Goal: Information Seeking & Learning: Compare options

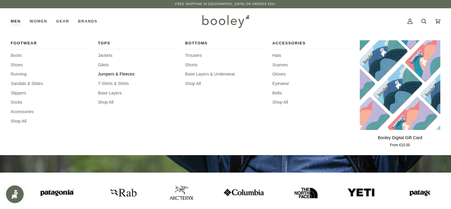
click at [109, 73] on span "Jumpers & Fleeces" at bounding box center [138, 74] width 81 height 7
click at [125, 84] on span "T-Shirts & Shirts" at bounding box center [138, 84] width 81 height 7
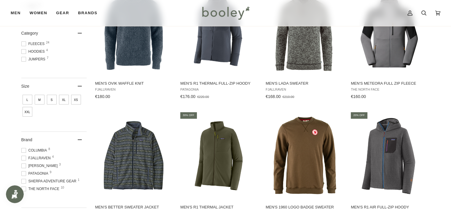
scroll to position [237, 0]
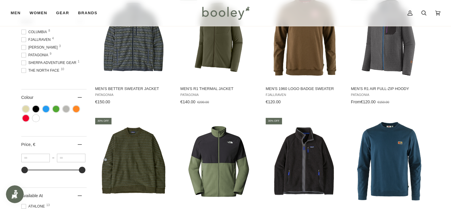
click at [22, 56] on span at bounding box center [23, 55] width 5 height 5
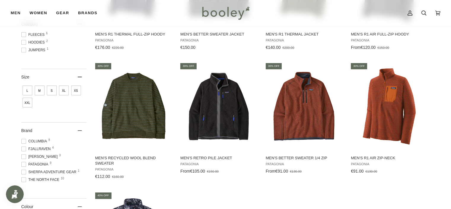
scroll to position [170, 0]
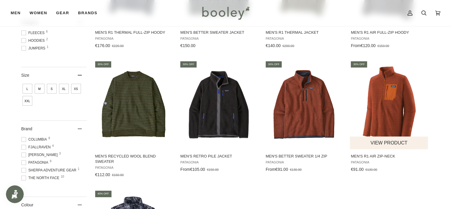
click at [364, 154] on span "Men's R1 Air Zip-Neck" at bounding box center [389, 156] width 77 height 5
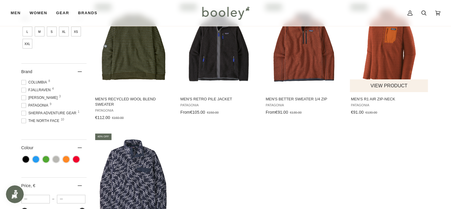
scroll to position [227, 0]
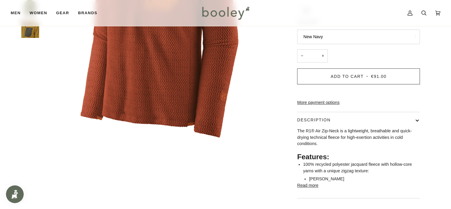
scroll to position [65, 0]
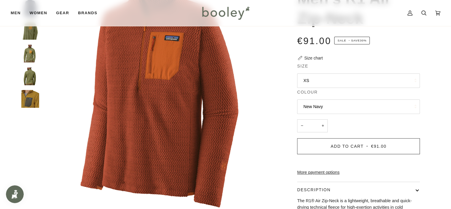
click at [319, 77] on button "XS" at bounding box center [358, 81] width 123 height 15
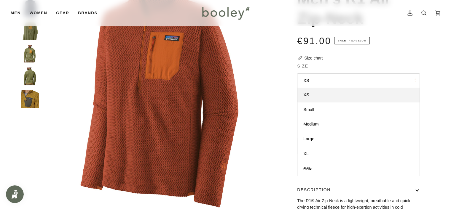
click at [318, 77] on button "XS" at bounding box center [358, 81] width 123 height 15
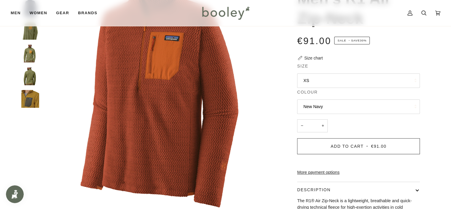
click at [309, 106] on button "New Navy" at bounding box center [358, 107] width 123 height 15
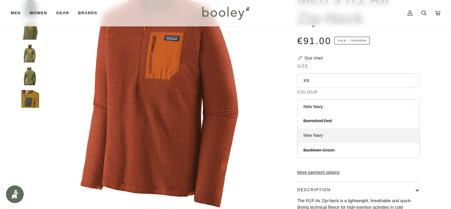
click at [318, 136] on span "New Navy" at bounding box center [313, 135] width 20 height 5
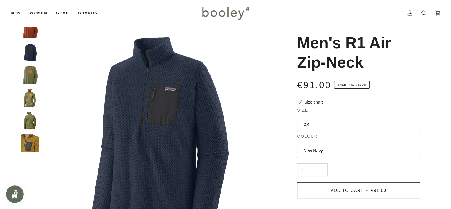
scroll to position [12, 0]
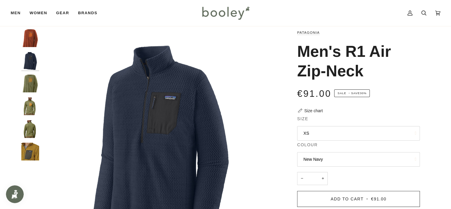
click at [333, 130] on button "XS" at bounding box center [358, 133] width 123 height 15
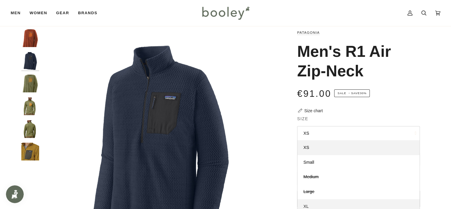
click at [309, 205] on link "XL" at bounding box center [358, 206] width 122 height 15
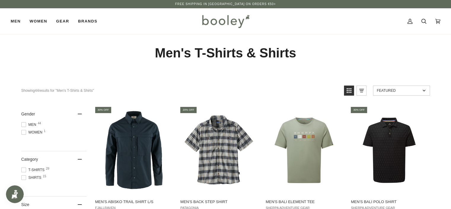
click at [25, 124] on span at bounding box center [23, 124] width 5 height 5
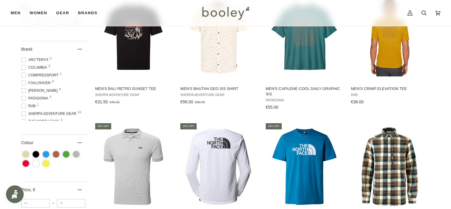
scroll to position [6, 0]
click at [23, 92] on span at bounding box center [23, 92] width 5 height 5
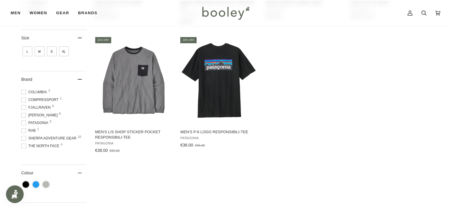
scroll to position [5, 0]
click at [22, 146] on span at bounding box center [23, 146] width 5 height 5
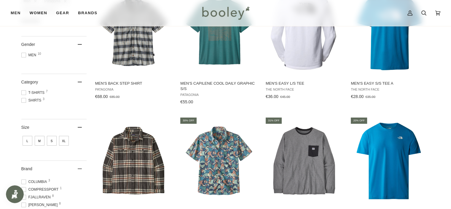
scroll to position [237, 0]
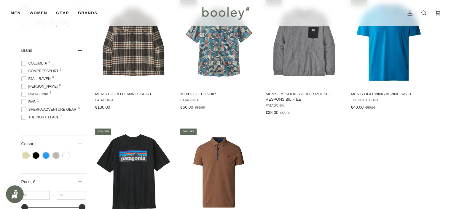
click at [24, 94] on span at bounding box center [23, 94] width 5 height 5
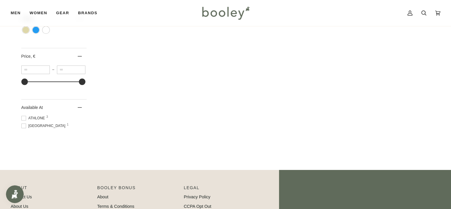
scroll to position [228, 0]
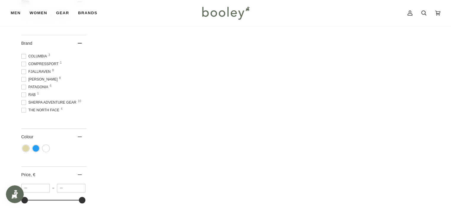
click at [26, 111] on span "The North Face 4" at bounding box center [41, 110] width 40 height 5
